Goal: Navigation & Orientation: Go to known website

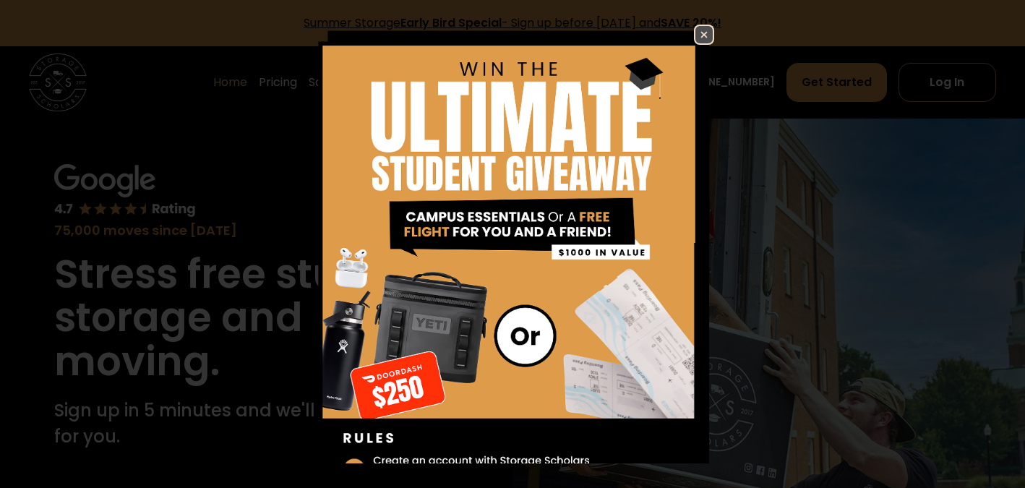
click at [696, 36] on img at bounding box center [704, 34] width 17 height 17
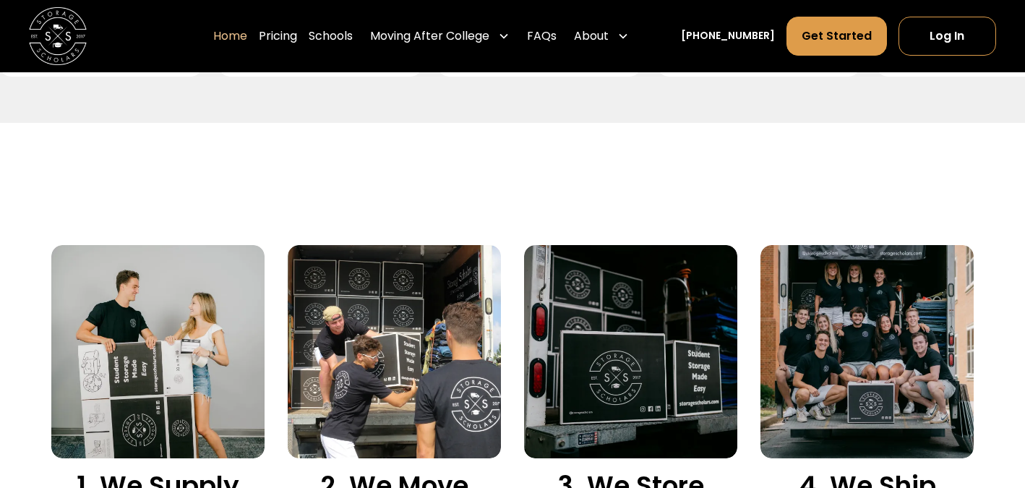
scroll to position [874, 0]
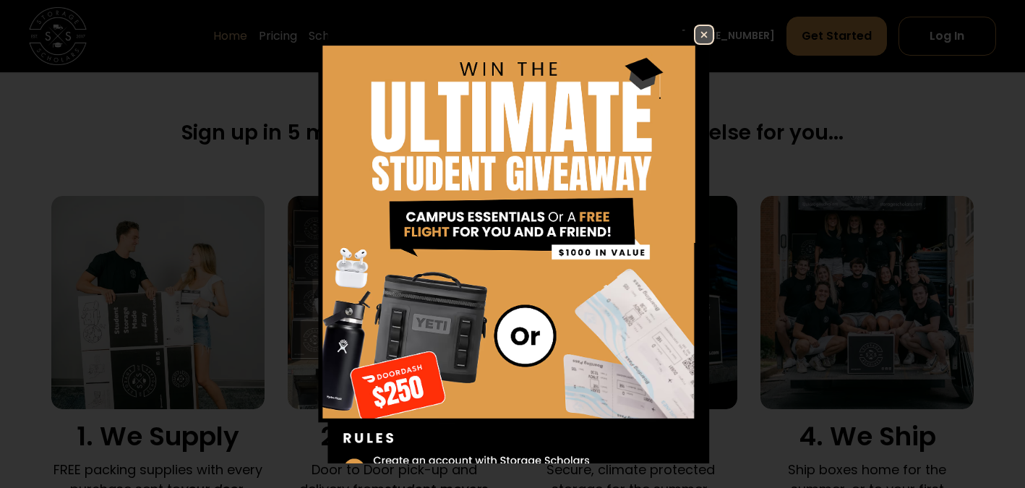
click at [696, 34] on img at bounding box center [704, 34] width 17 height 17
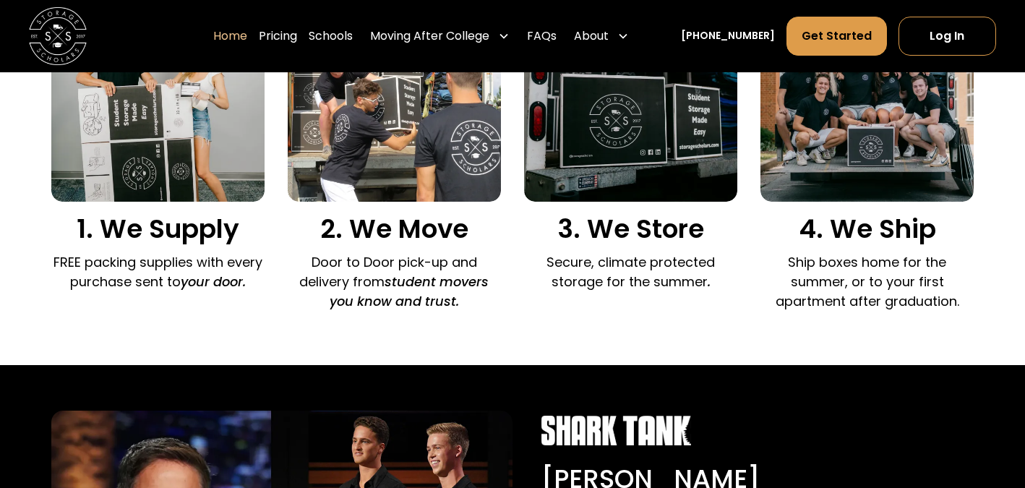
scroll to position [1157, 0]
